Goal: Find specific page/section: Find specific page/section

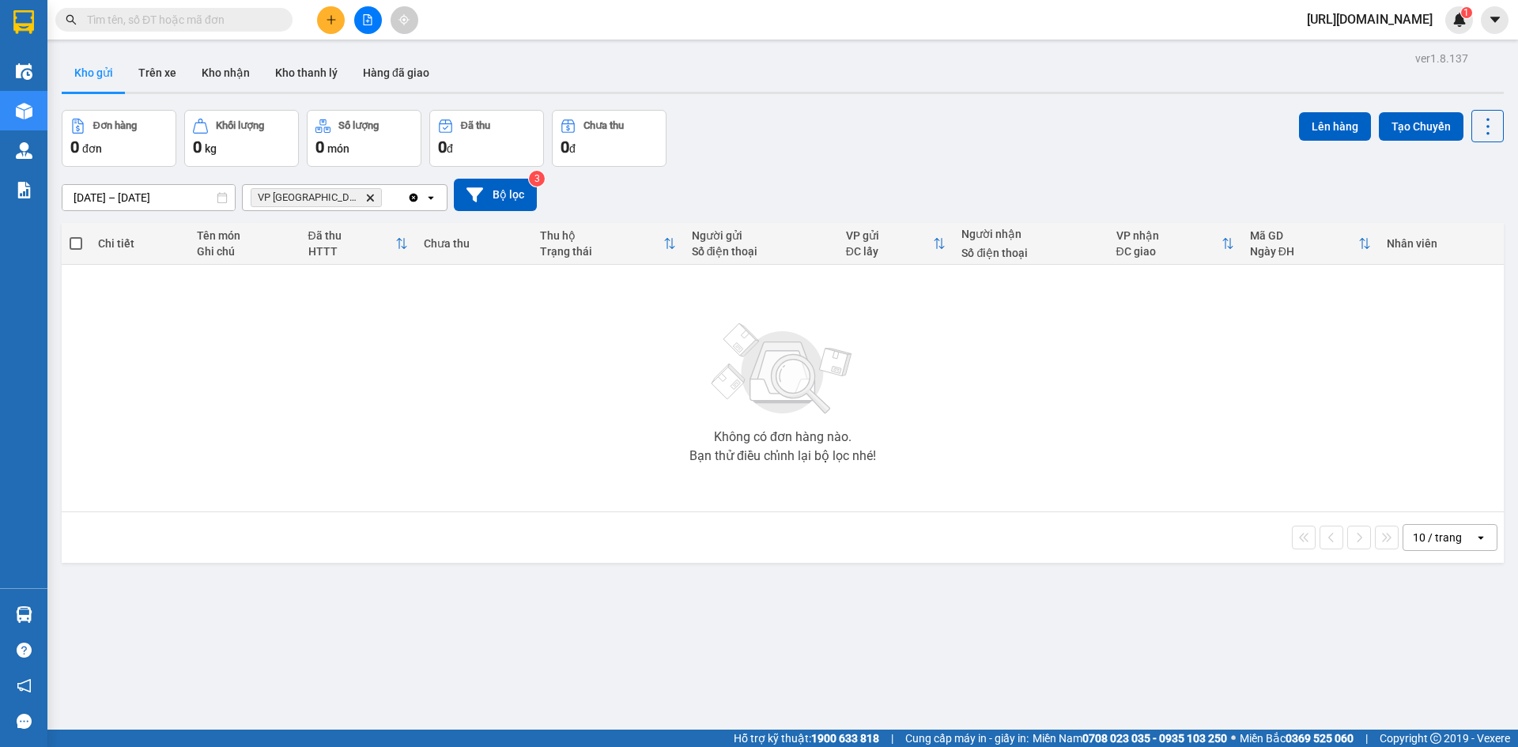
click at [188, 10] on span at bounding box center [173, 20] width 237 height 24
click at [219, 16] on input "text" at bounding box center [180, 19] width 187 height 17
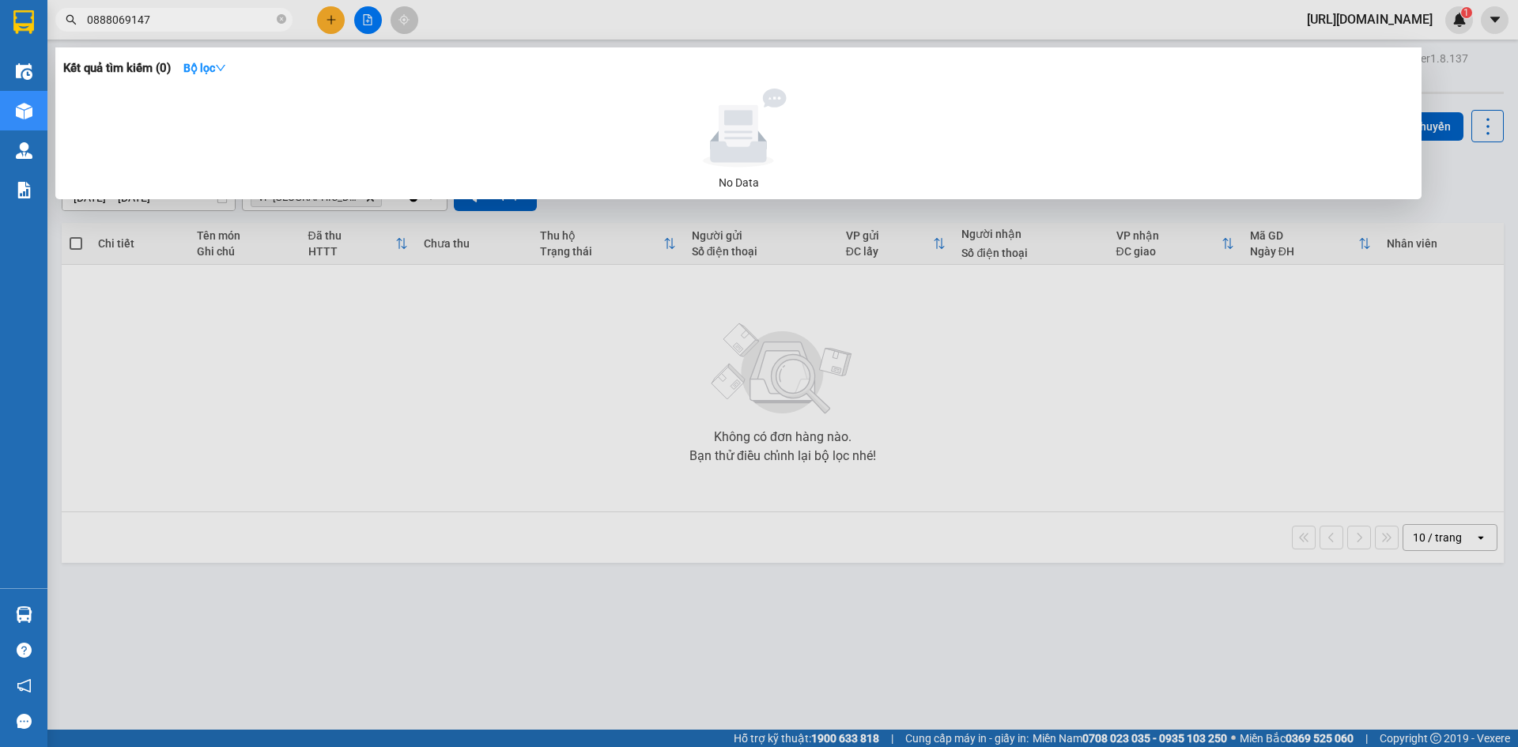
click at [92, 16] on input "0888069147" at bounding box center [180, 19] width 187 height 17
type input "0888069147"
click at [261, 506] on div at bounding box center [759, 373] width 1518 height 747
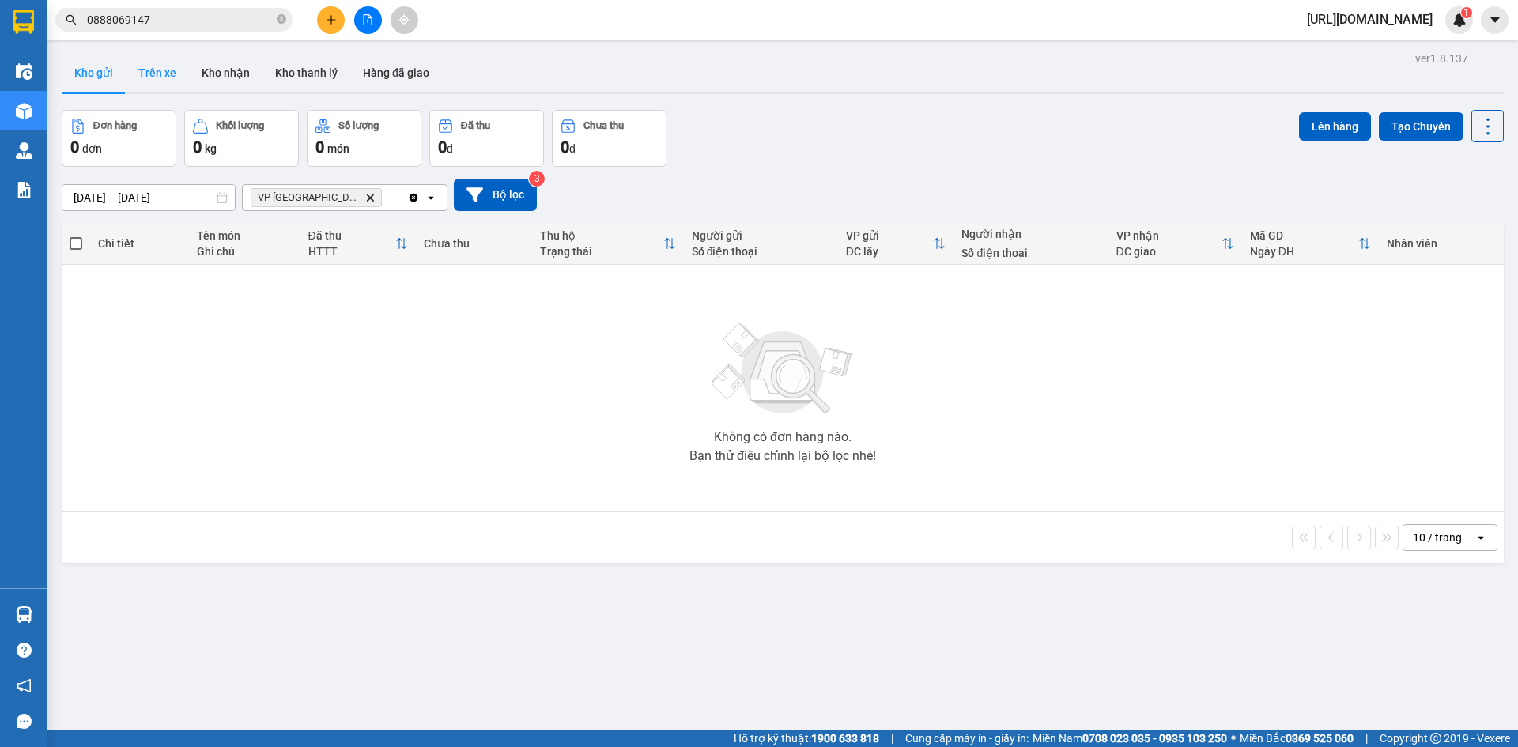
click at [152, 76] on button "Trên xe" at bounding box center [157, 73] width 63 height 38
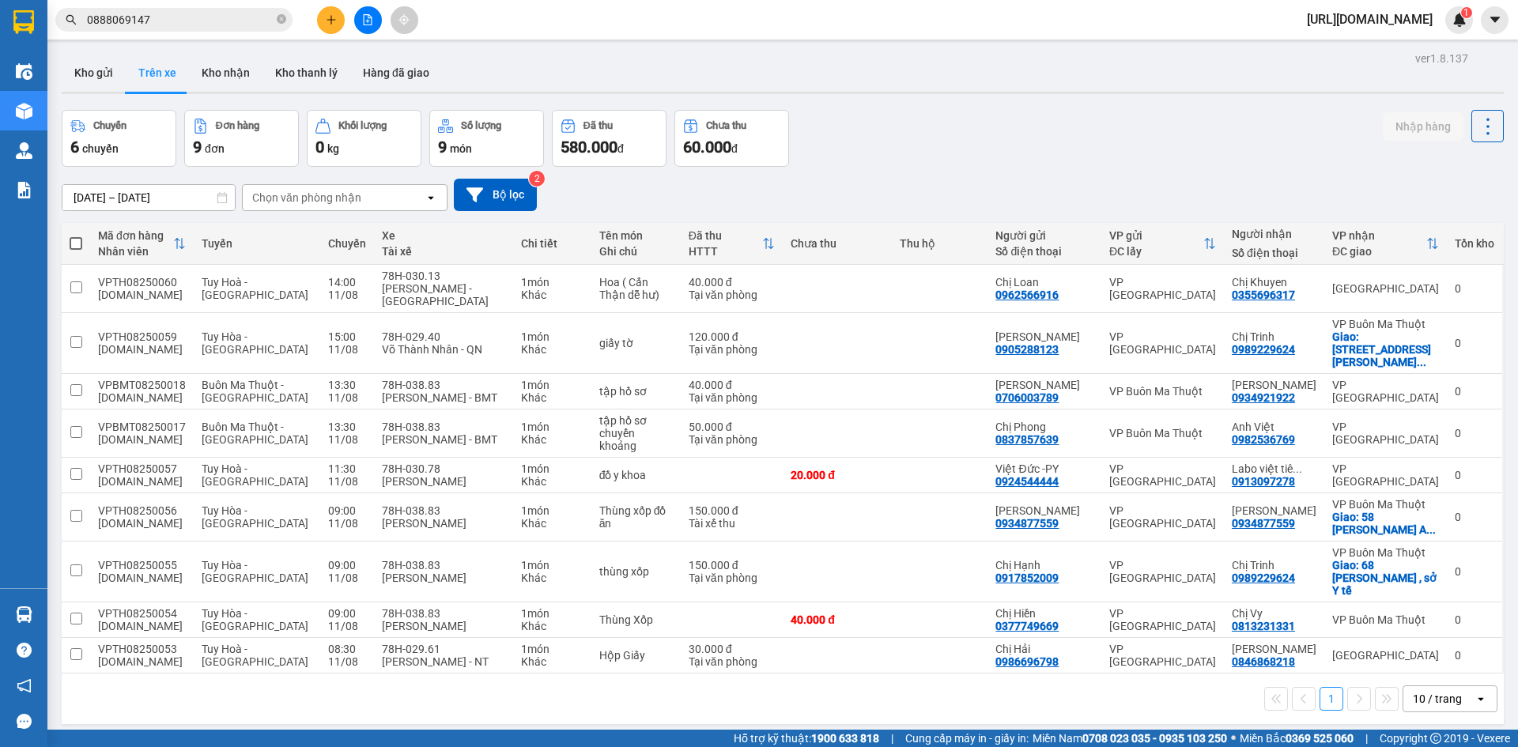
click at [324, 179] on div "[DATE] – [DATE] Press the down arrow key to interact with the calendar and sele…" at bounding box center [783, 195] width 1442 height 32
click at [325, 210] on div "Chọn văn phòng nhận open" at bounding box center [345, 197] width 206 height 27
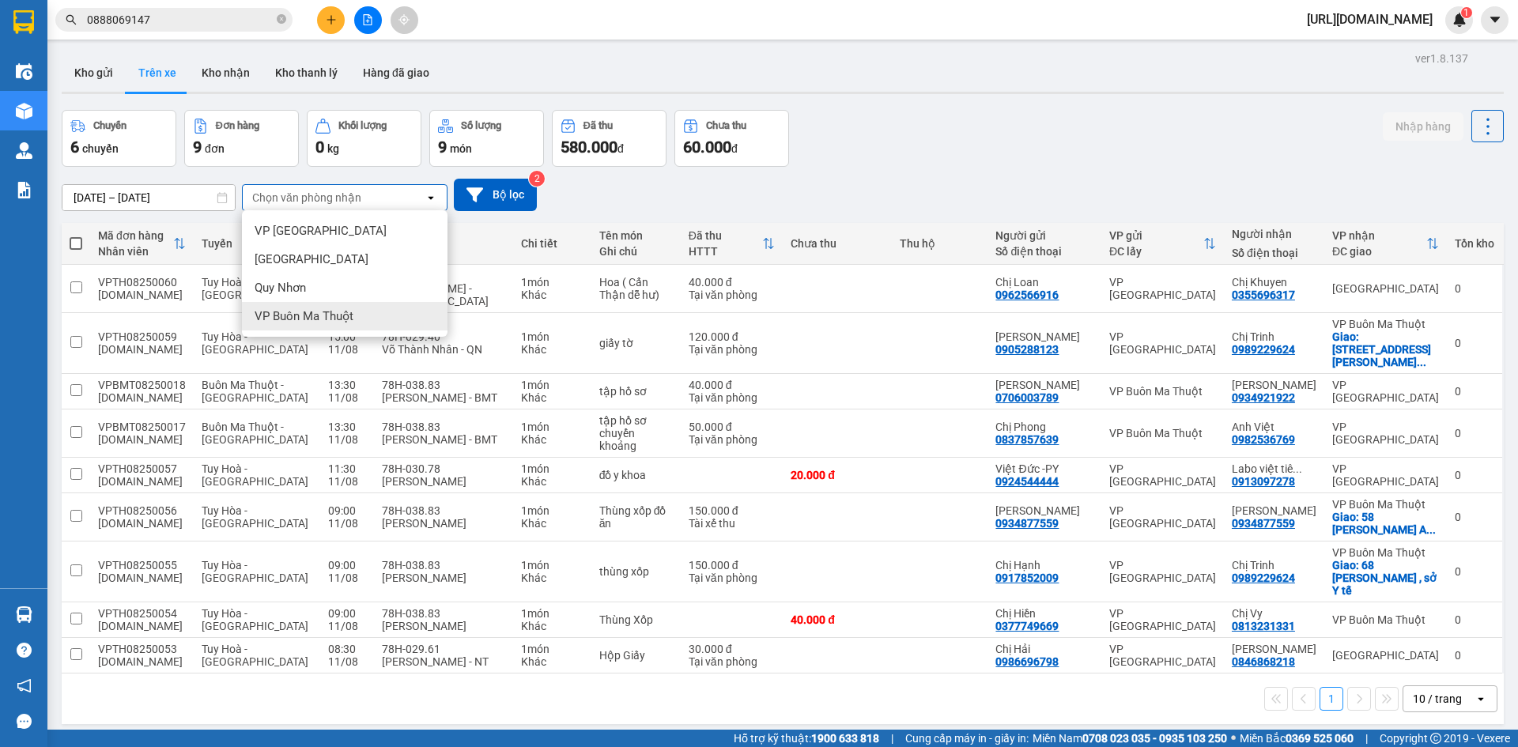
click at [331, 322] on span "VP Buôn Ma Thuột" at bounding box center [304, 316] width 99 height 16
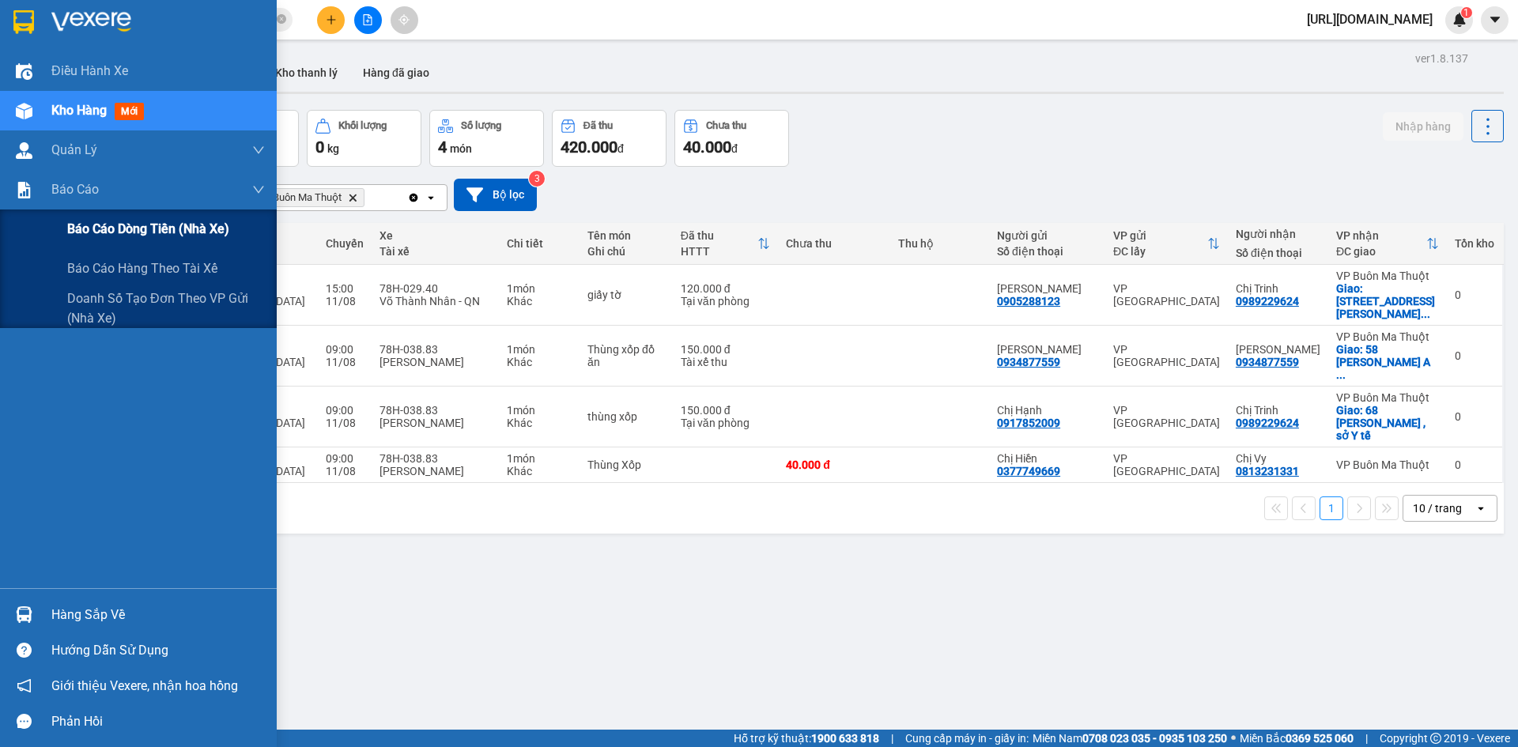
click at [171, 238] on span "Báo cáo dòng tiền (nhà xe)" at bounding box center [148, 229] width 162 height 20
